Goal: Navigation & Orientation: Find specific page/section

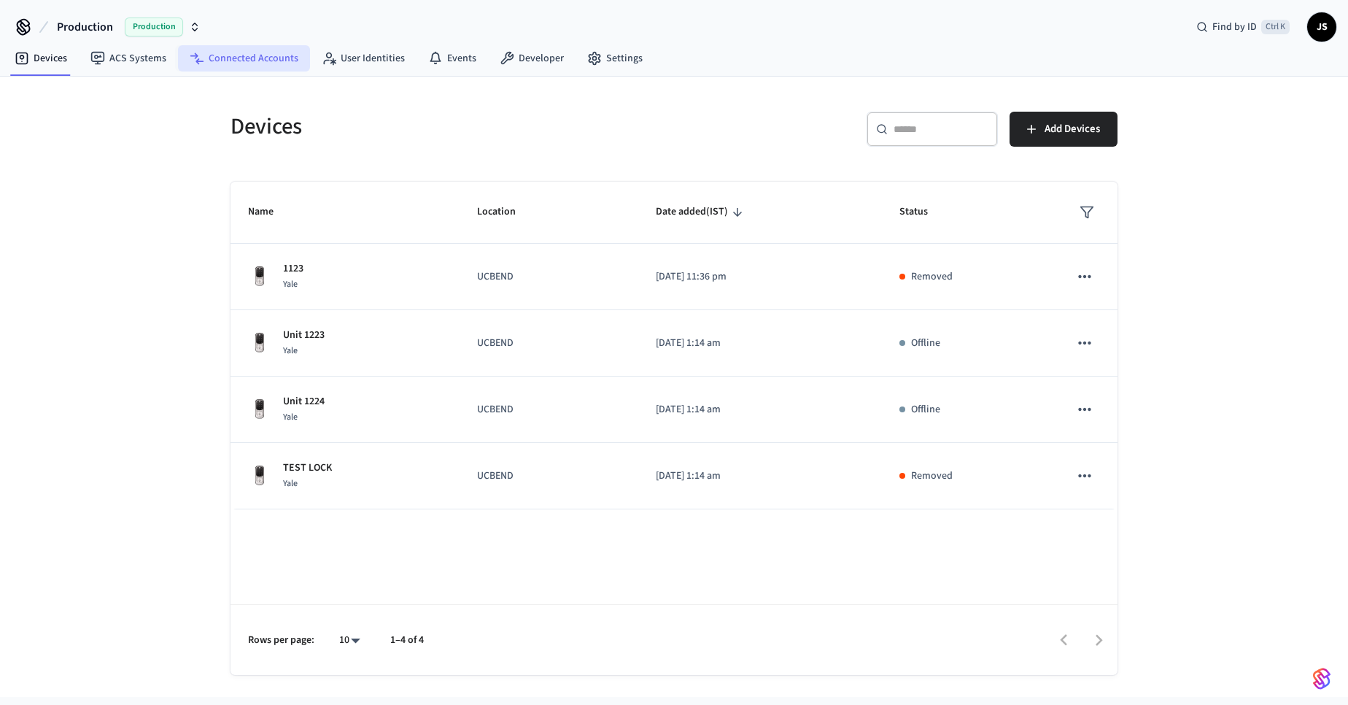
click at [259, 63] on link "Connected Accounts" at bounding box center [244, 58] width 132 height 26
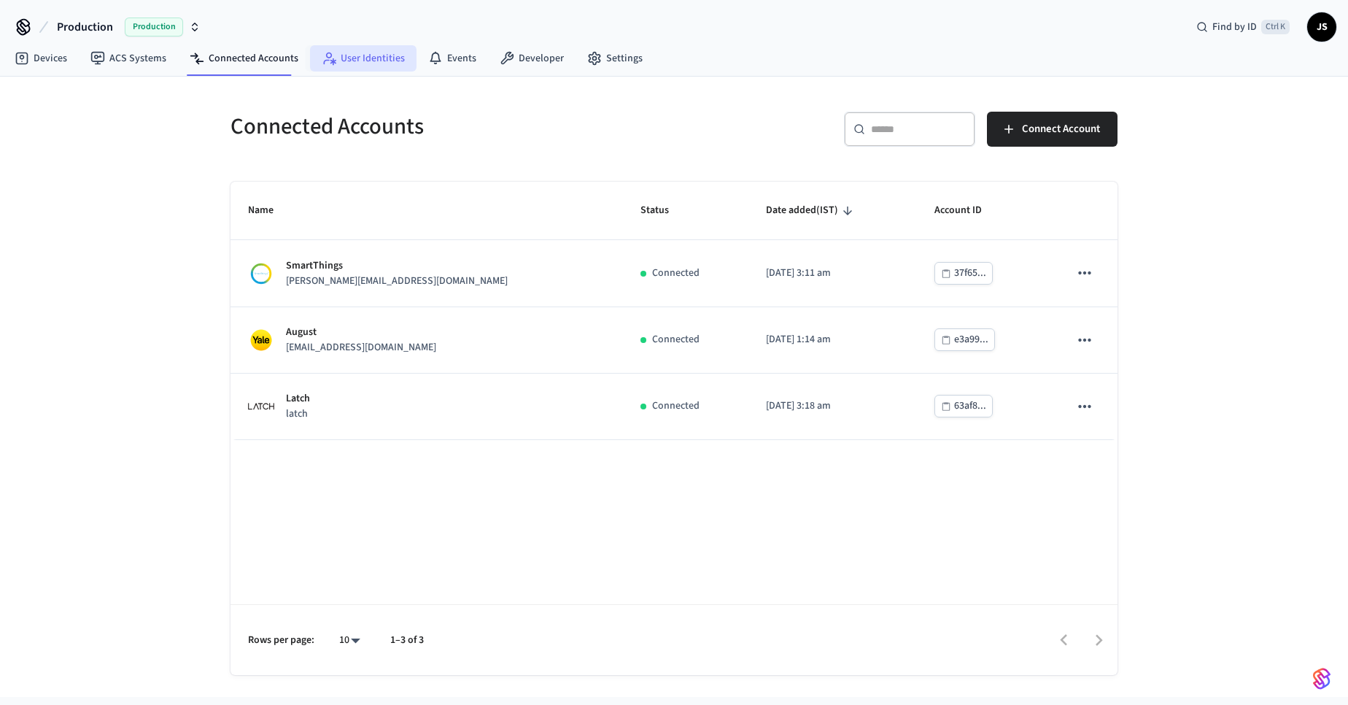
click at [374, 61] on link "User Identities" at bounding box center [363, 58] width 107 height 26
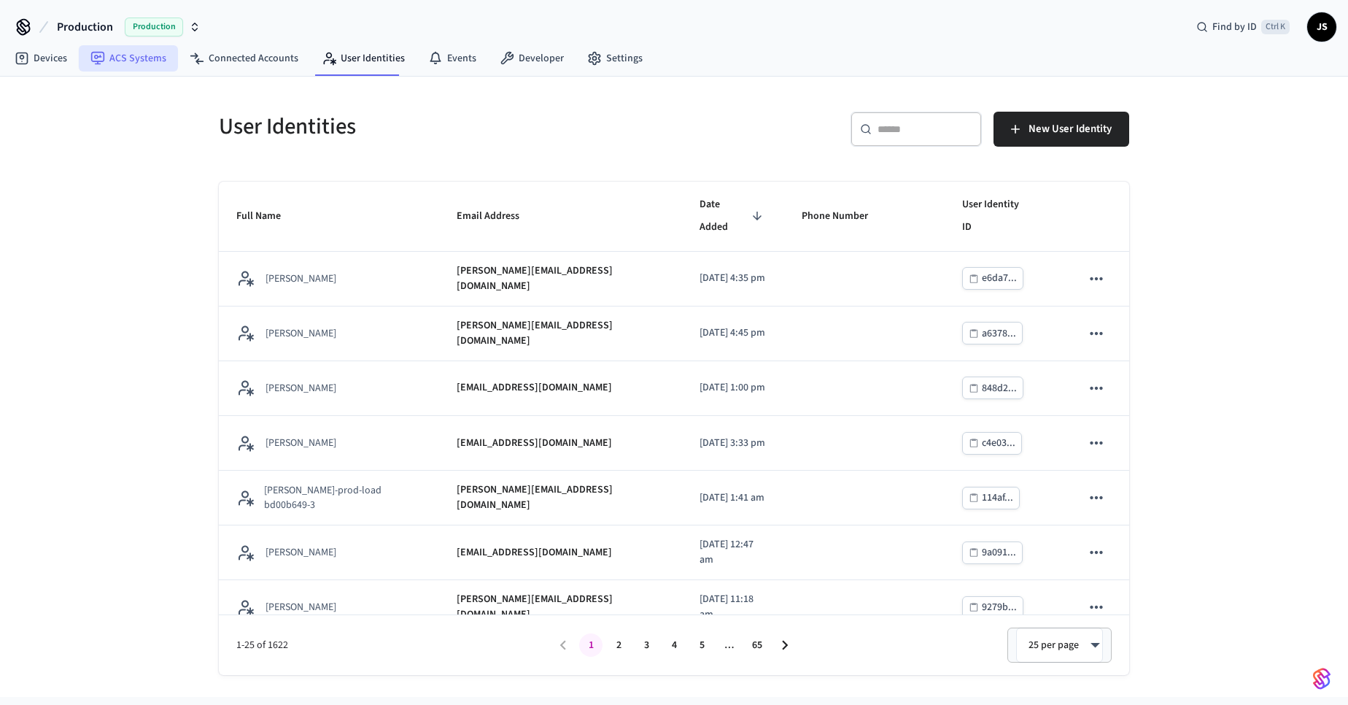
click at [140, 49] on link "ACS Systems" at bounding box center [128, 58] width 99 height 26
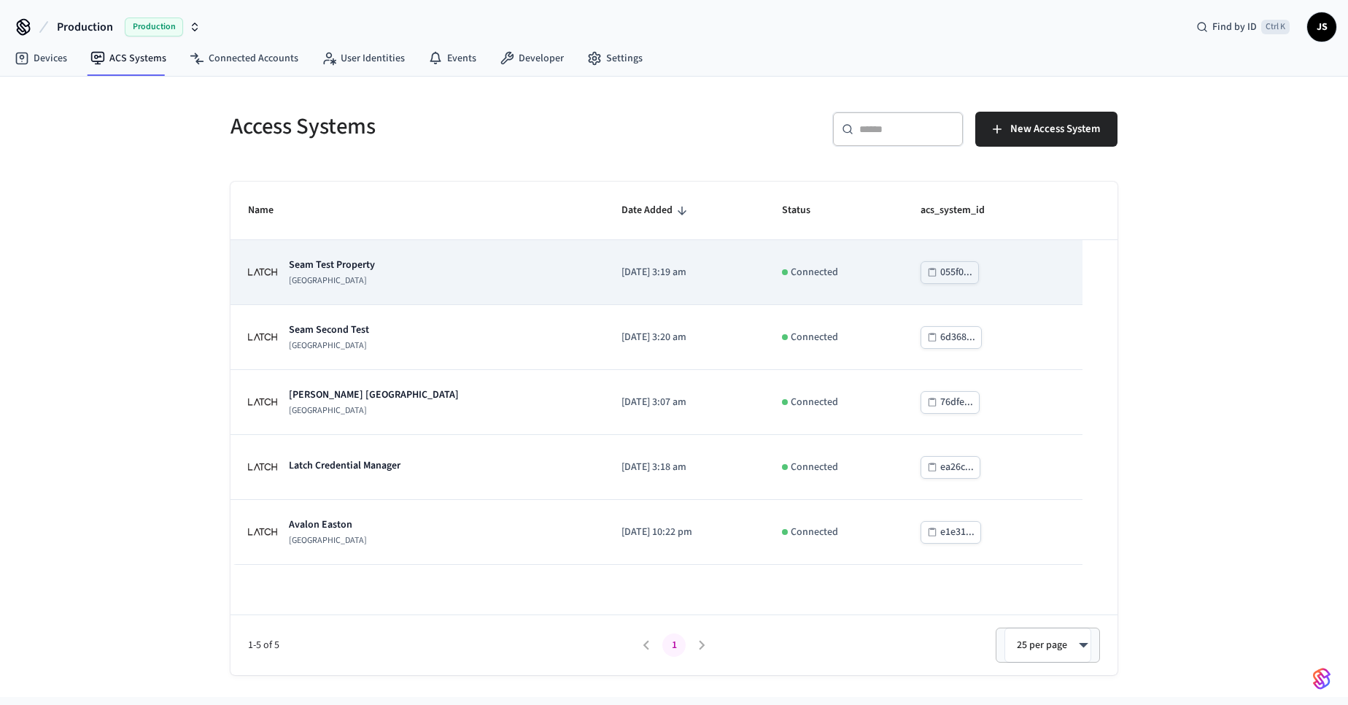
click at [360, 267] on p "Seam Test Property" at bounding box center [332, 265] width 86 height 15
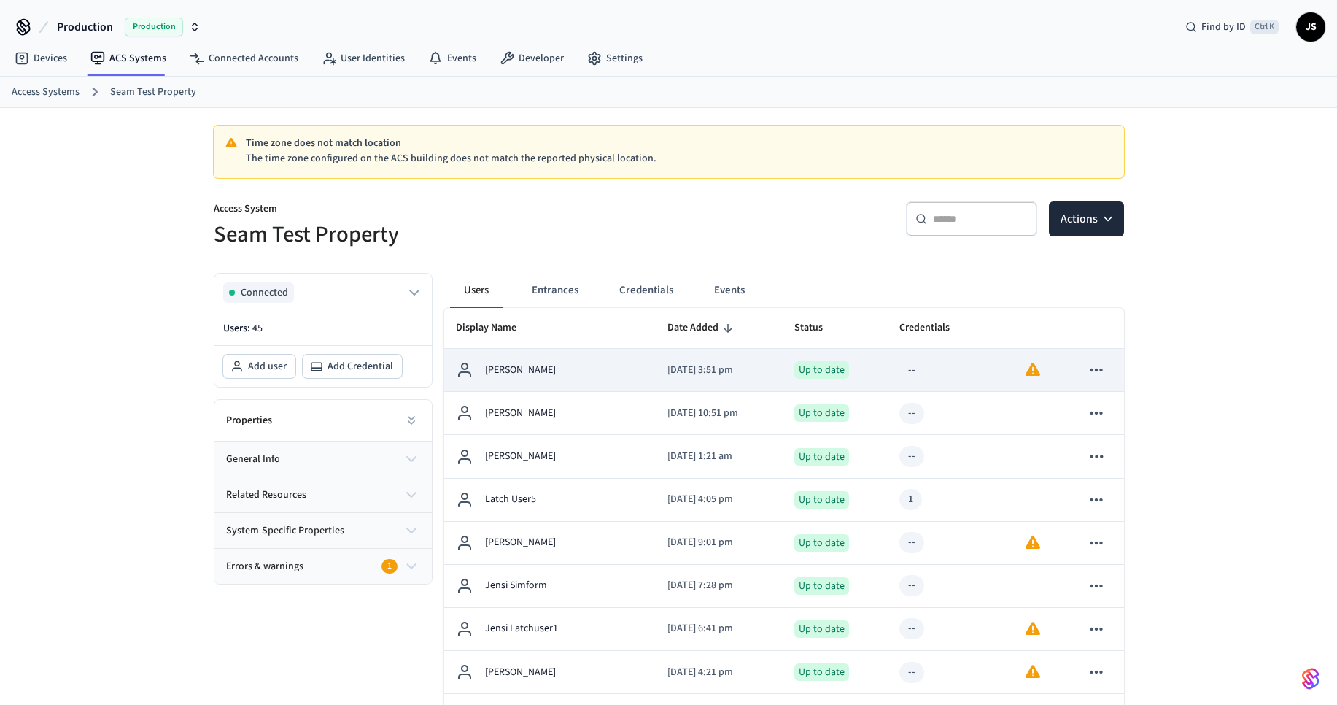
click at [550, 368] on p "[PERSON_NAME]" at bounding box center [520, 370] width 71 height 15
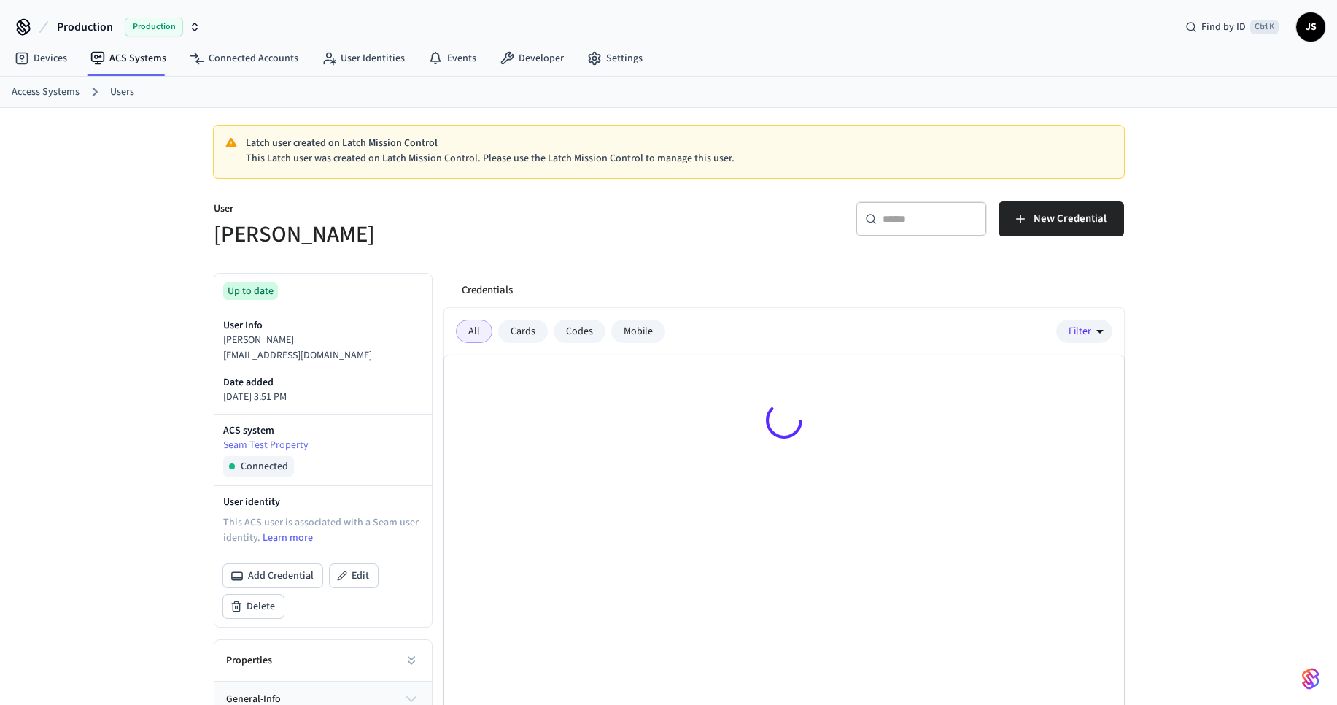
click at [553, 371] on div at bounding box center [784, 422] width 680 height 135
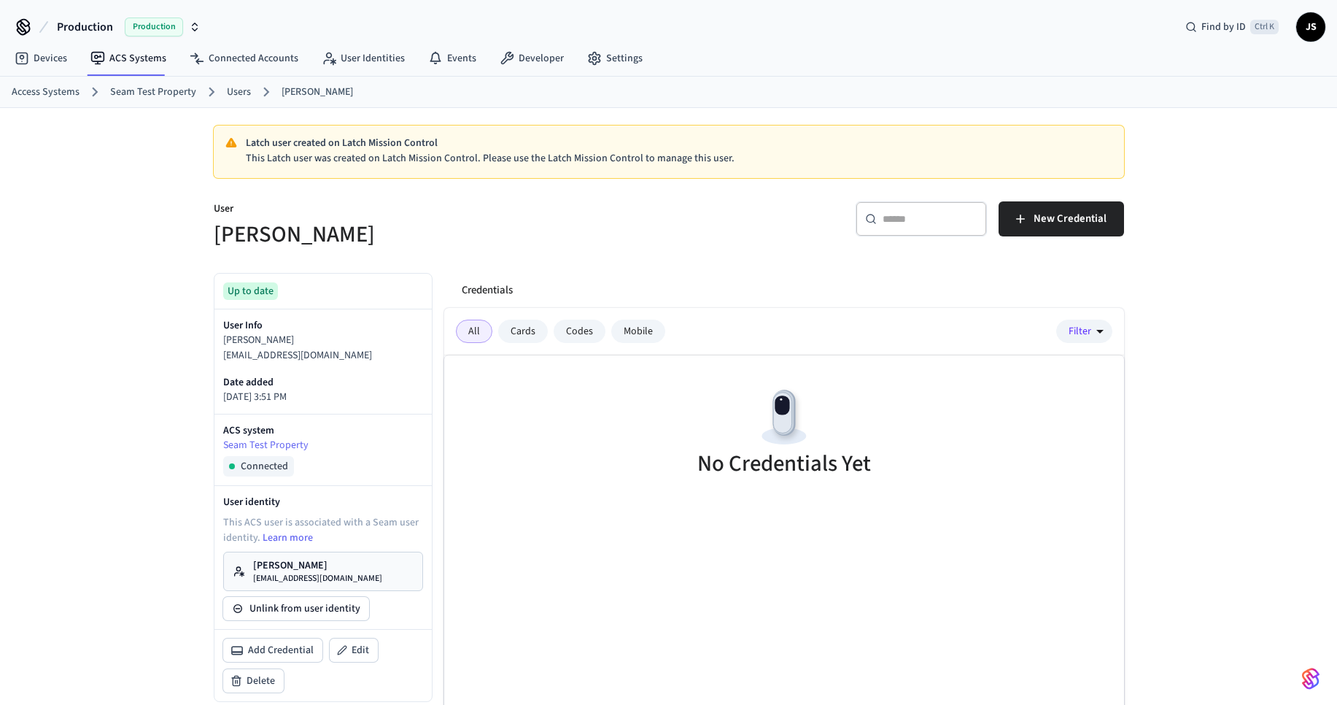
click at [530, 334] on div "Cards" at bounding box center [523, 331] width 50 height 23
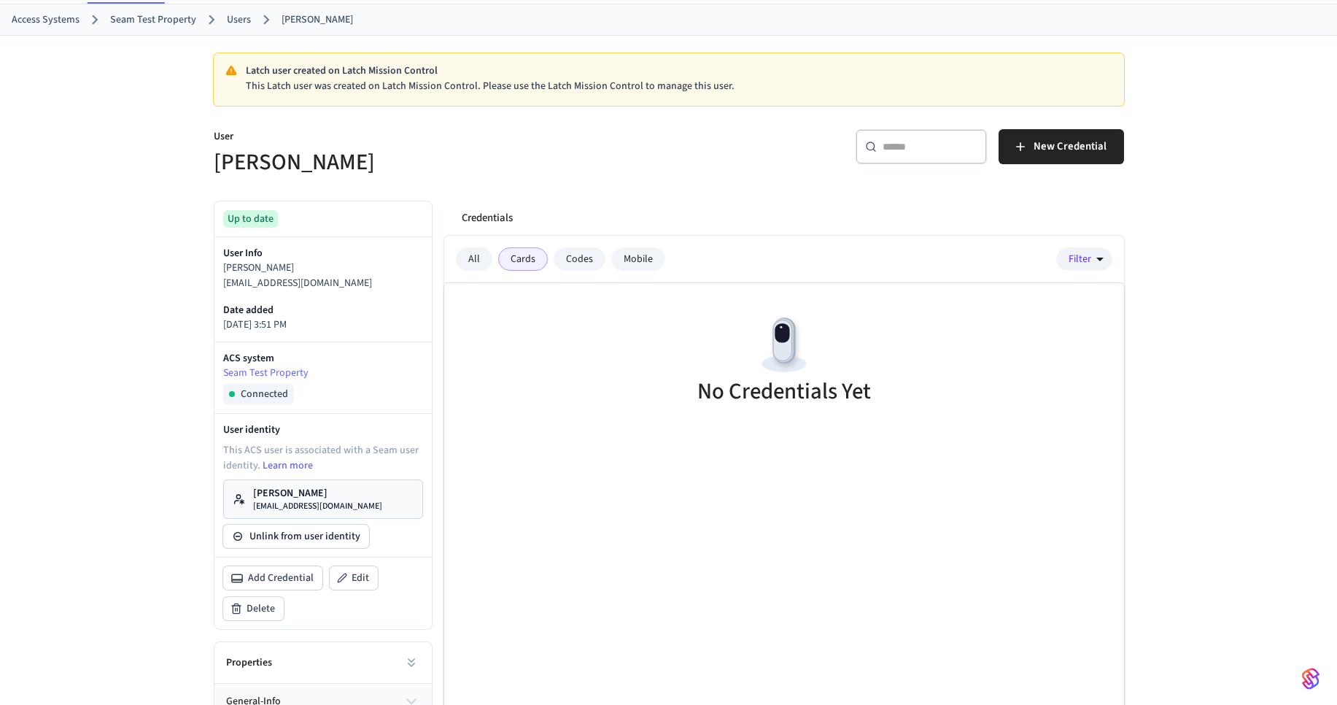
scroll to position [88, 0]
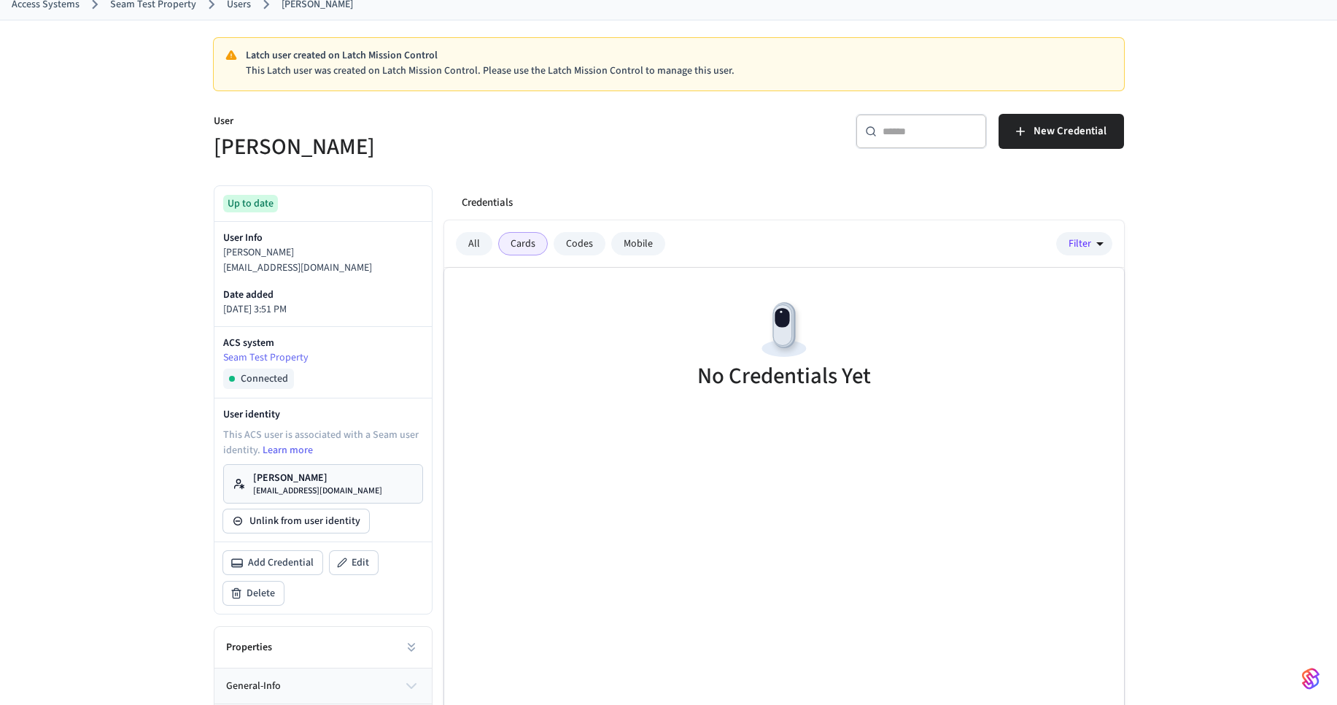
drag, startPoint x: 568, startPoint y: 243, endPoint x: 607, endPoint y: 272, distance: 49.0
click at [568, 243] on div "Codes" at bounding box center [580, 243] width 52 height 23
drag, startPoint x: 640, startPoint y: 239, endPoint x: 664, endPoint y: 287, distance: 53.2
click at [641, 240] on div "Mobile" at bounding box center [638, 243] width 54 height 23
click at [468, 243] on div "All" at bounding box center [474, 243] width 36 height 23
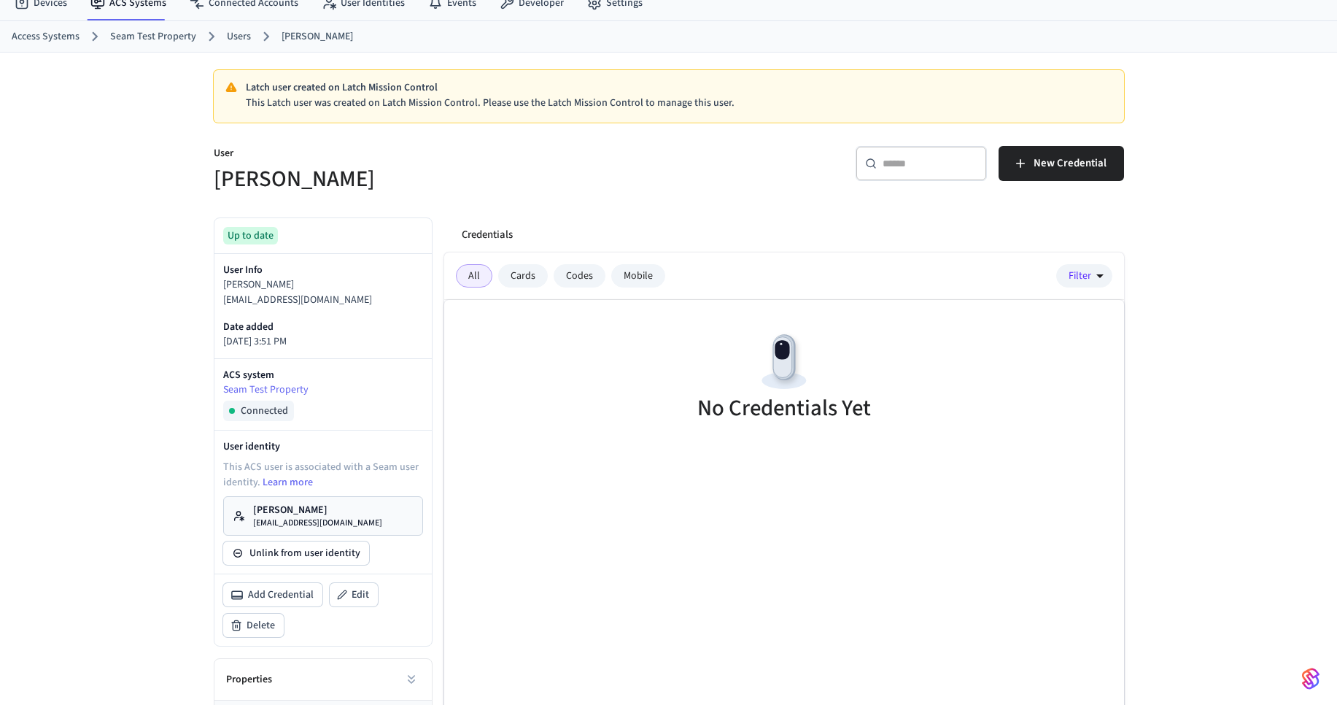
scroll to position [0, 0]
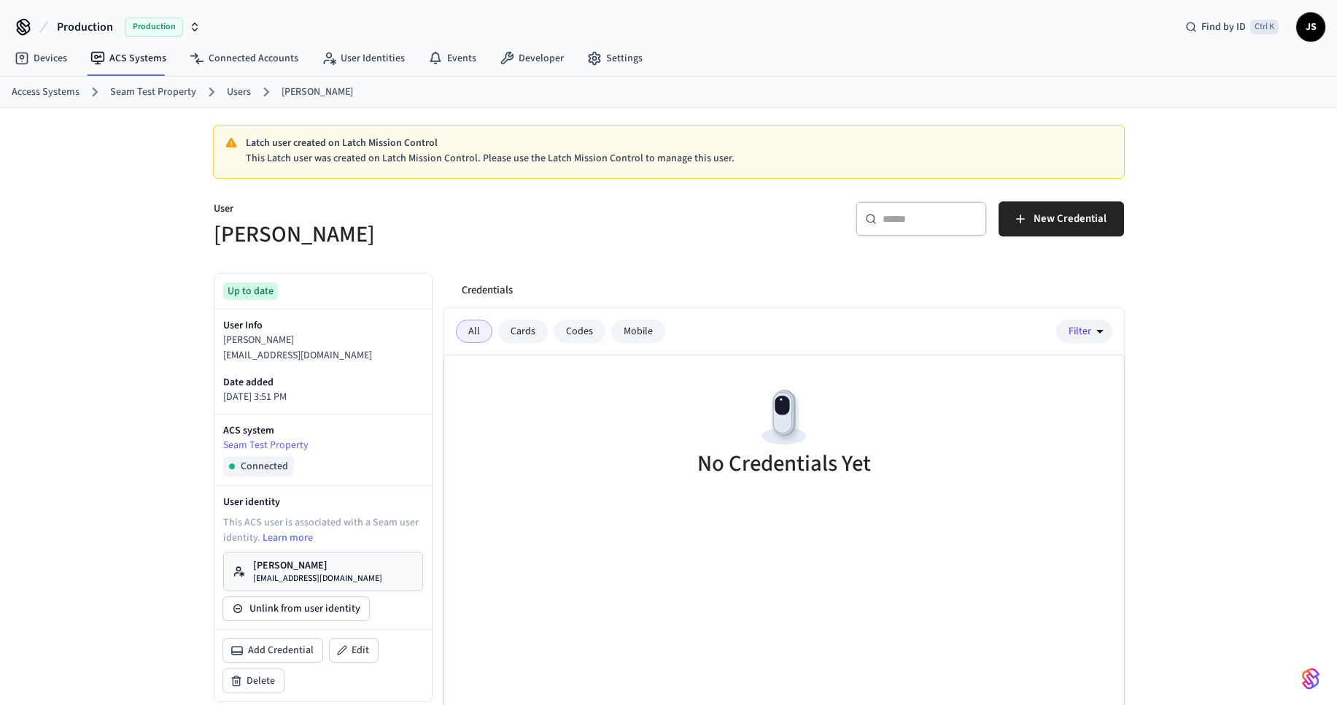
click at [60, 95] on link "Access Systems" at bounding box center [46, 92] width 68 height 15
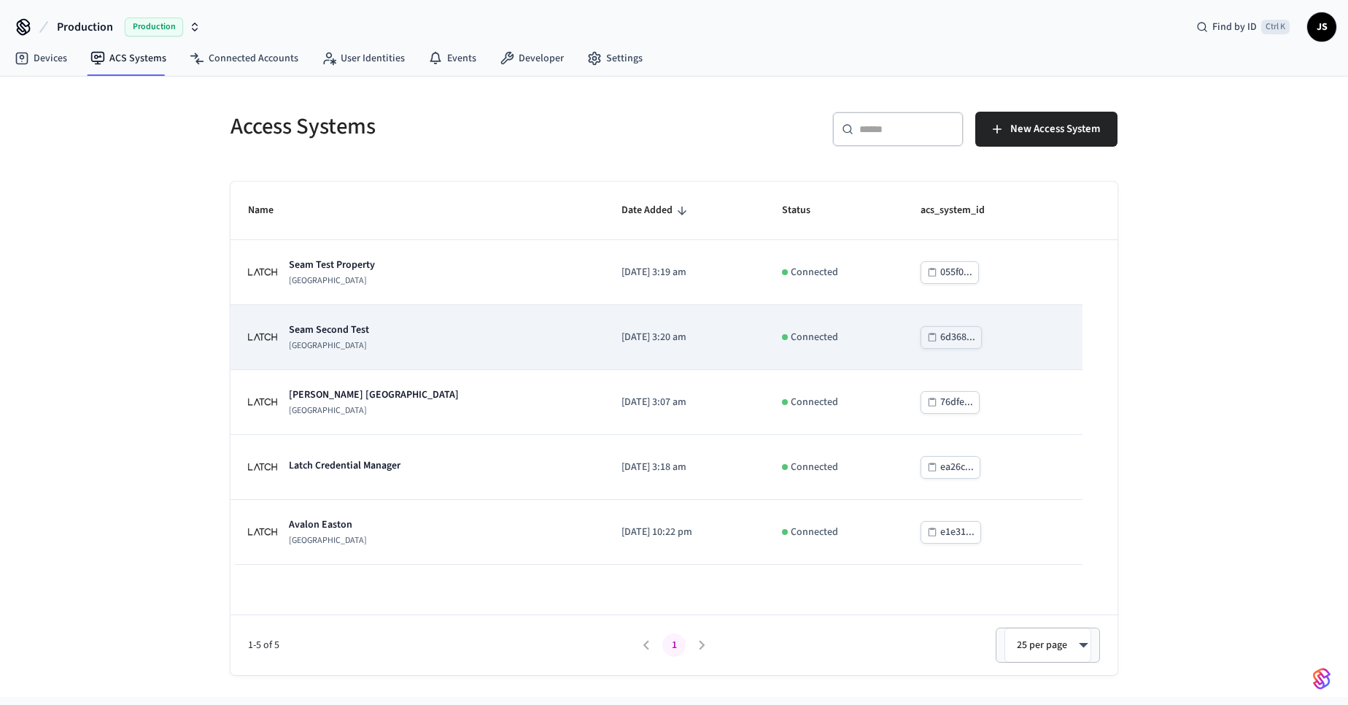
click at [337, 336] on p "Seam Second Test" at bounding box center [329, 329] width 80 height 15
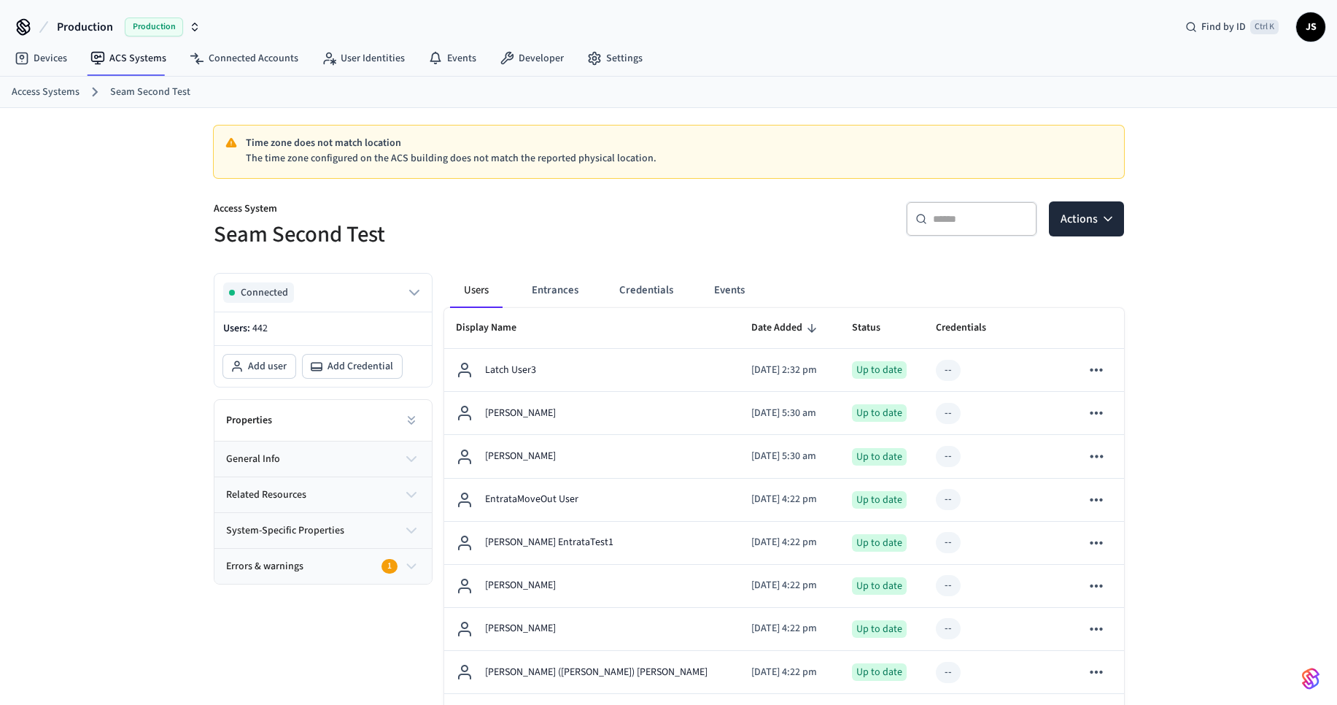
click at [51, 96] on link "Access Systems" at bounding box center [46, 92] width 68 height 15
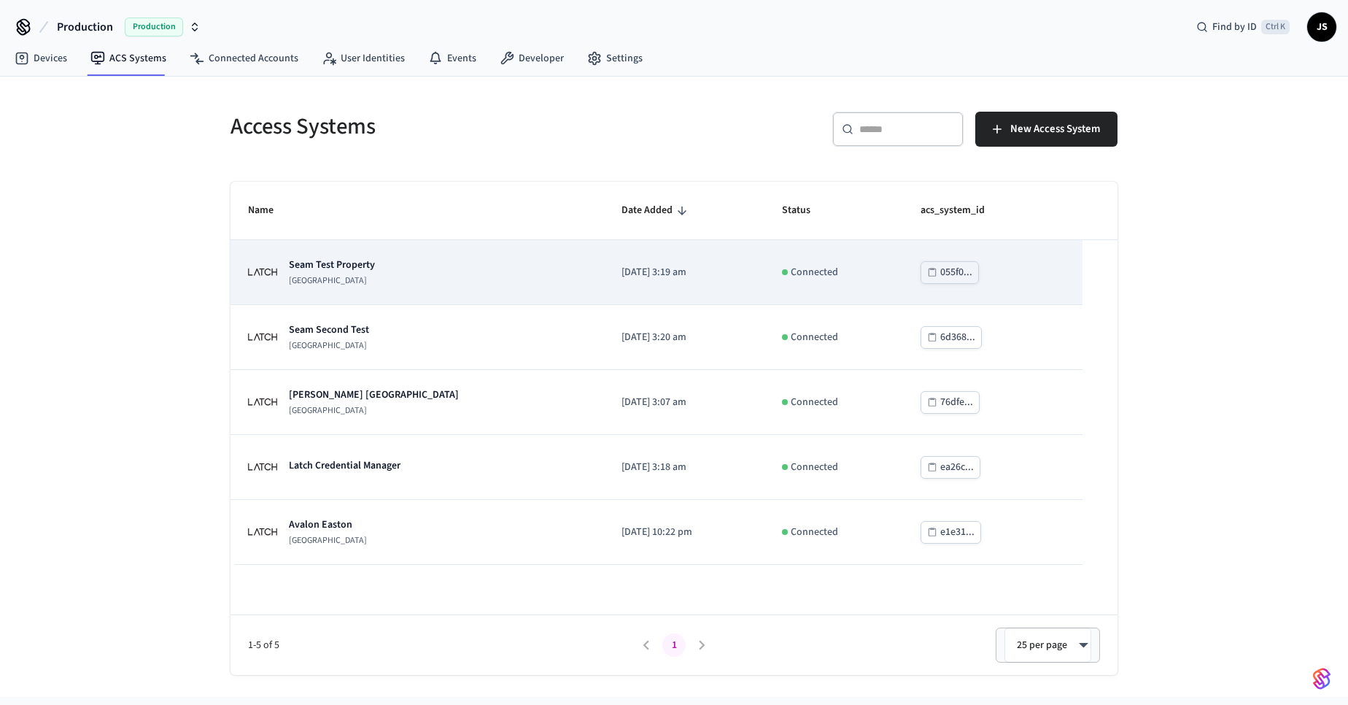
click at [338, 264] on p "Seam Test Property" at bounding box center [332, 265] width 86 height 15
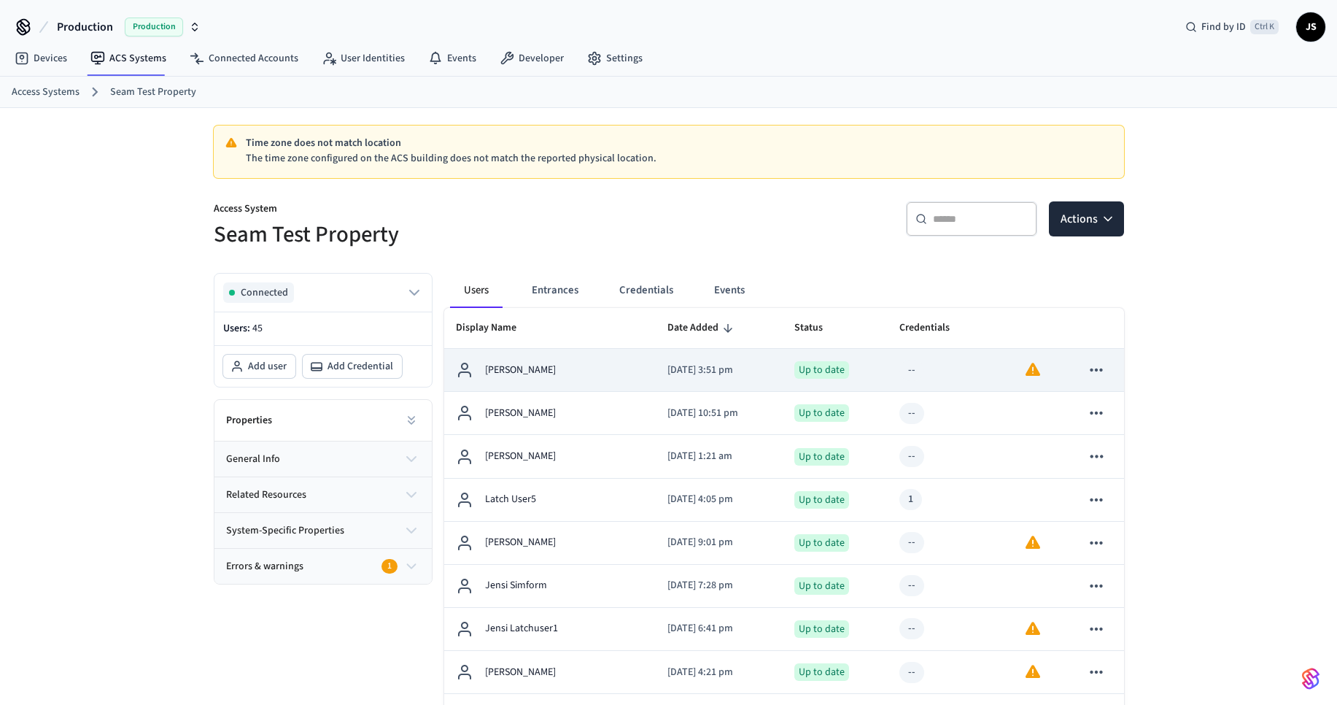
click at [552, 376] on p "[PERSON_NAME]" at bounding box center [520, 370] width 71 height 15
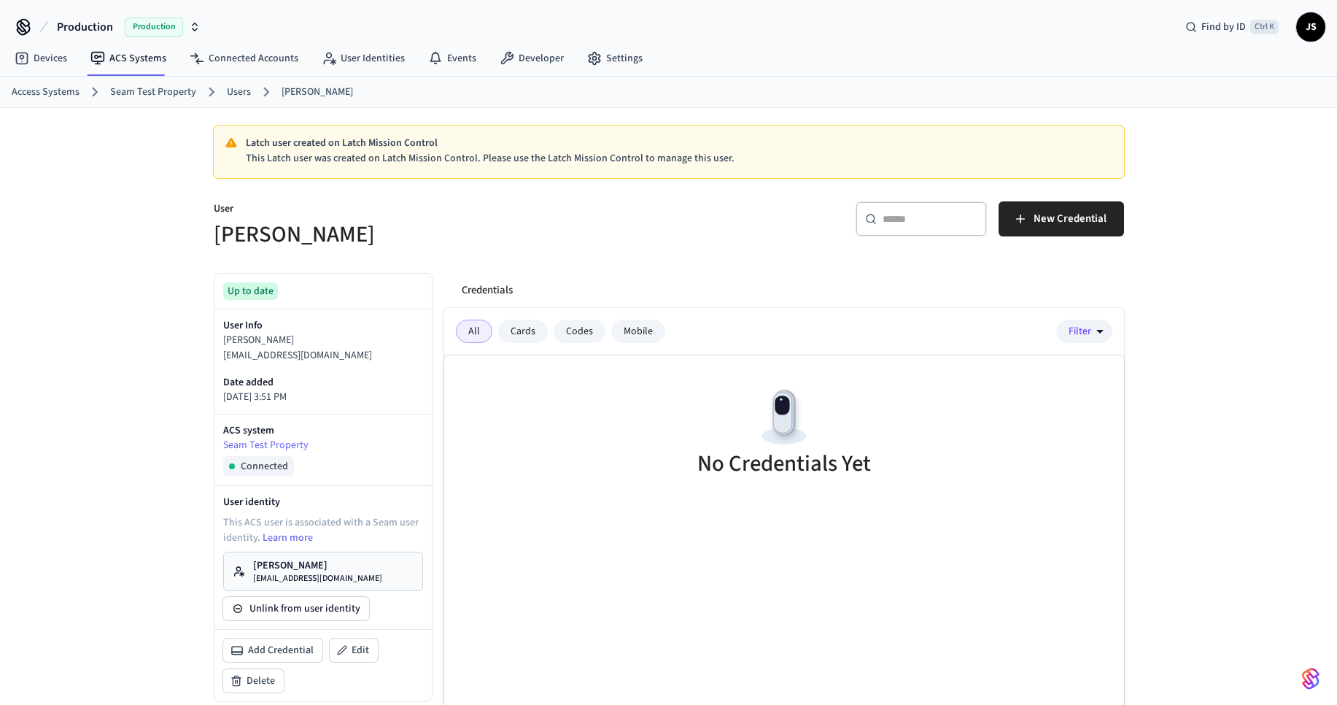
click at [644, 335] on div "Mobile" at bounding box center [638, 331] width 54 height 23
click at [572, 331] on div "Codes" at bounding box center [580, 331] width 52 height 23
